Goal: Task Accomplishment & Management: Manage account settings

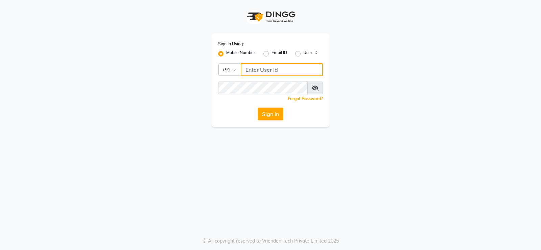
type input "8095494648"
drag, startPoint x: 301, startPoint y: 71, endPoint x: 193, endPoint y: 77, distance: 107.4
click at [193, 77] on div "Sign In Using: Mobile Number Email ID User ID Country Code × [PHONE_NUMBER] Rem…" at bounding box center [271, 63] width 386 height 127
type input "8920120790"
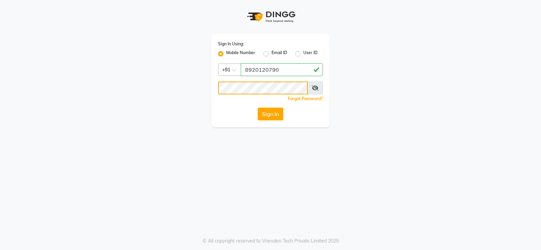
click at [183, 88] on div "Sign In Using: Mobile Number Email ID User ID Country Code × [PHONE_NUMBER] Rem…" at bounding box center [271, 63] width 386 height 127
click at [258, 108] on button "Sign In" at bounding box center [271, 114] width 26 height 13
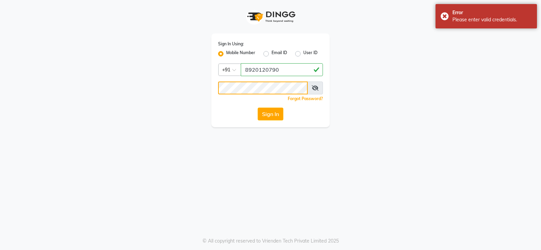
click at [114, 95] on div "Sign In Using: Mobile Number Email ID User ID Country Code × [PHONE_NUMBER] Rem…" at bounding box center [271, 63] width 386 height 127
click at [258, 108] on button "Sign In" at bounding box center [271, 114] width 26 height 13
